Goal: Task Accomplishment & Management: Use online tool/utility

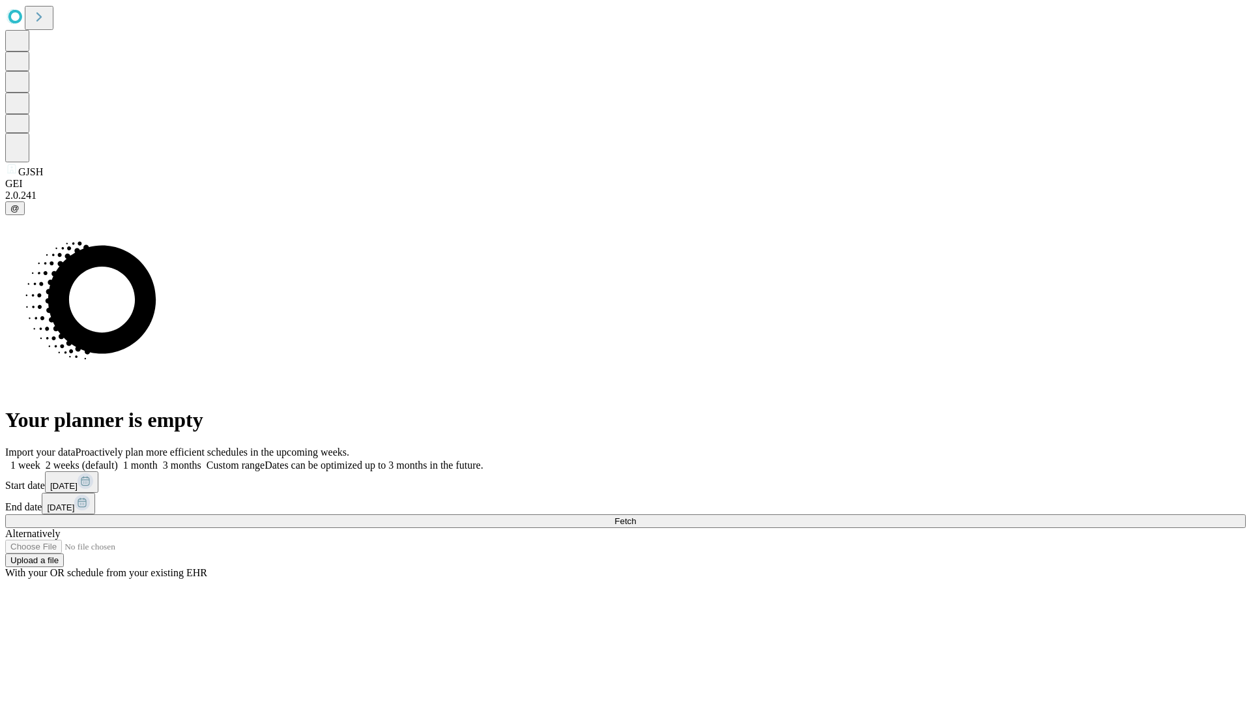
click at [636, 516] on span "Fetch" at bounding box center [625, 521] width 22 height 10
